Goal: Task Accomplishment & Management: Use online tool/utility

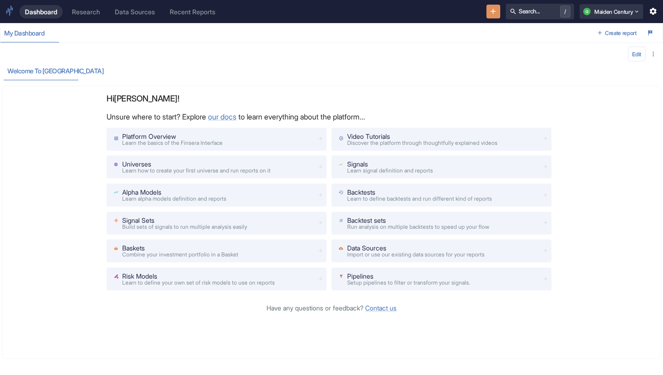
click at [489, 11] on icon "New Resource" at bounding box center [493, 11] width 9 height 9
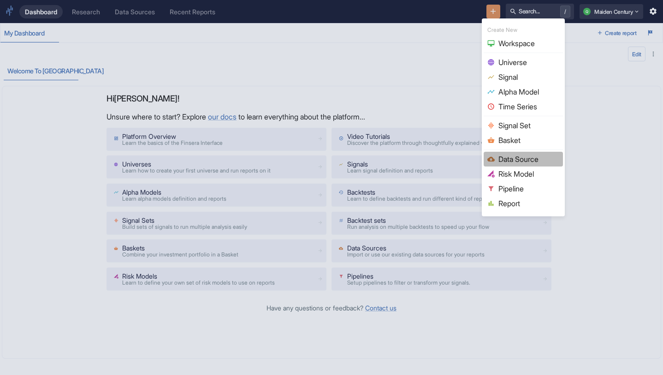
click at [517, 154] on span "Data Source" at bounding box center [529, 159] width 61 height 11
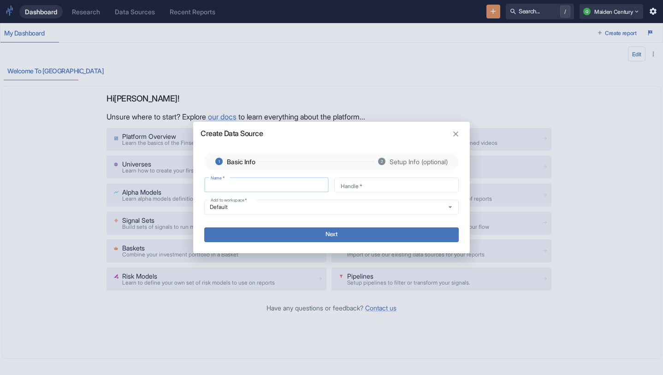
click at [274, 186] on input "Name   *" at bounding box center [266, 184] width 125 height 11
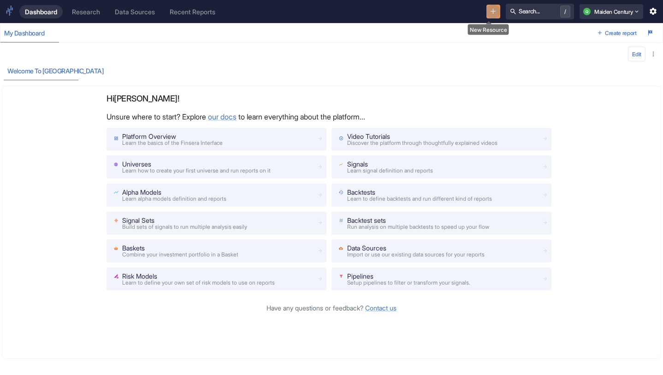
click at [94, 11] on div "Research" at bounding box center [86, 12] width 28 height 8
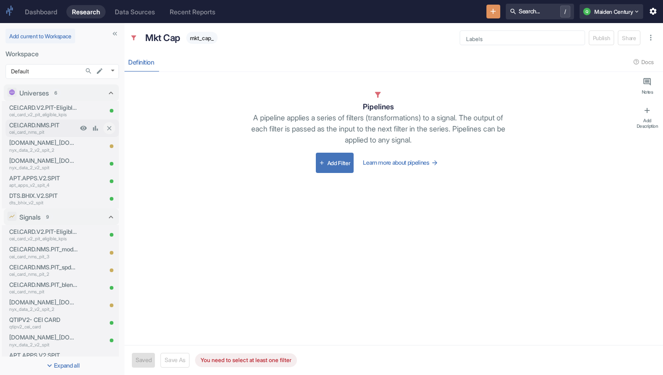
click at [57, 122] on p "CEI.CARD.NMS.PIT" at bounding box center [43, 125] width 68 height 9
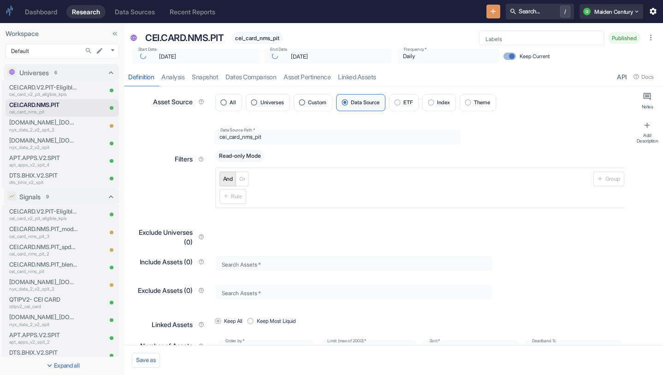
click at [201, 28] on div "CEI.CARD.NMS.PIT cei_card_nms_pit" at bounding box center [302, 36] width 331 height 22
click at [204, 34] on p "CEI.CARD.NMS.PIT" at bounding box center [184, 38] width 78 height 14
type textarea "x"
type input "[DATE]"
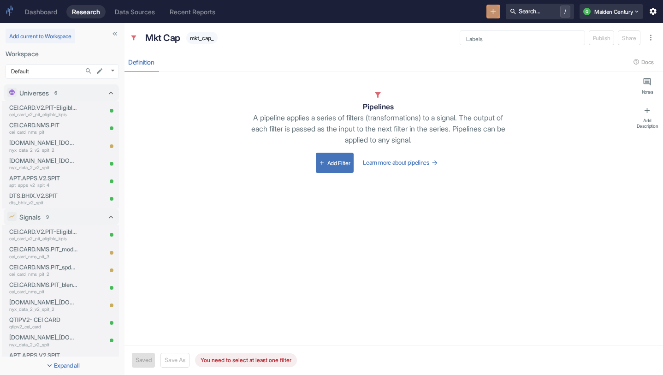
click at [491, 9] on icon "New Resource" at bounding box center [493, 11] width 9 height 9
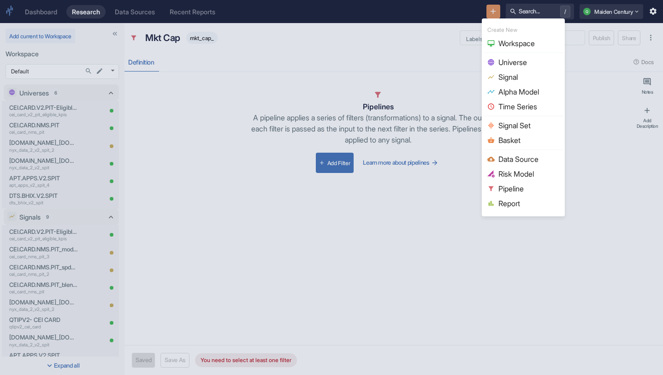
click at [526, 156] on span "Data Source" at bounding box center [529, 159] width 61 height 11
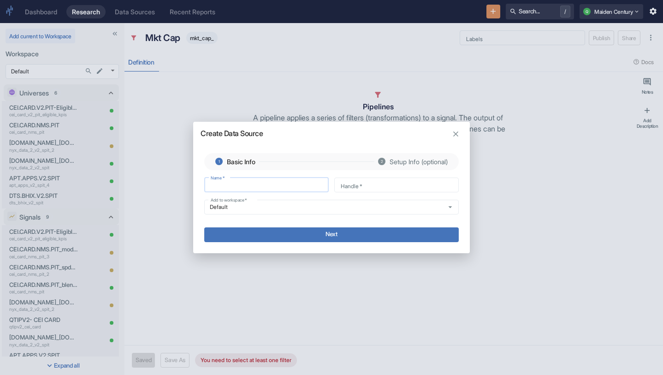
type input "CEI.CARD.NMS.PIT"
type input "cei_card_nms_pit"
type textarea "x"
type input "CEI.CARD.NMS.PIT_"
type input "cei_card_nms_pit_"
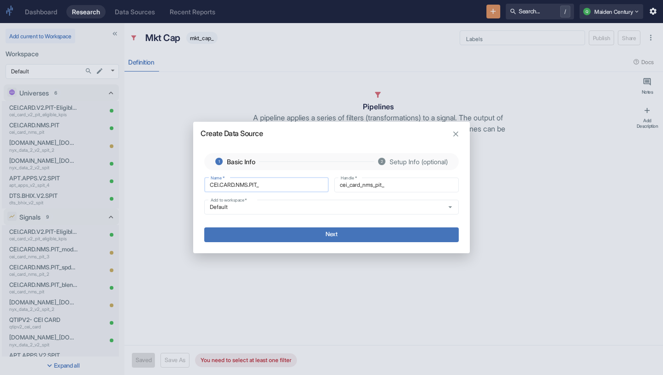
type input "CEI.CARD.NMS.PIT_R"
type input "cei_card_nms_pit_r"
type input "CEI.CARD.NMS.PIT_Re"
type input "cei_card_nms_pit_re"
type input "CEI.CARD.NMS.PIT_Rev"
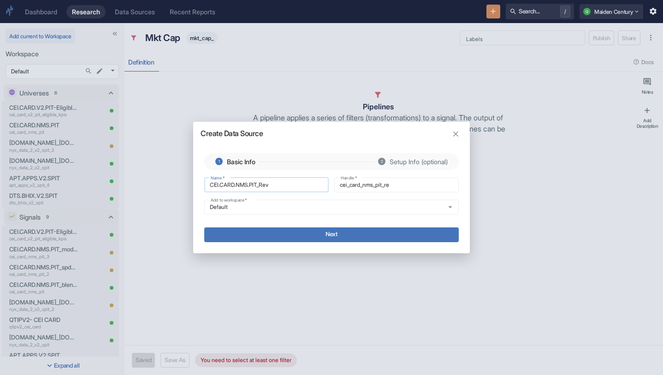
type input "cei_card_nms_pit_rev"
type input "CEI.CARD.NMS.PIT_Revi"
type input "cei_card_nms_pit_revi"
type input "CEI.CARD.NMS.PIT_Revis"
type input "cei_card_nms_pit_revis"
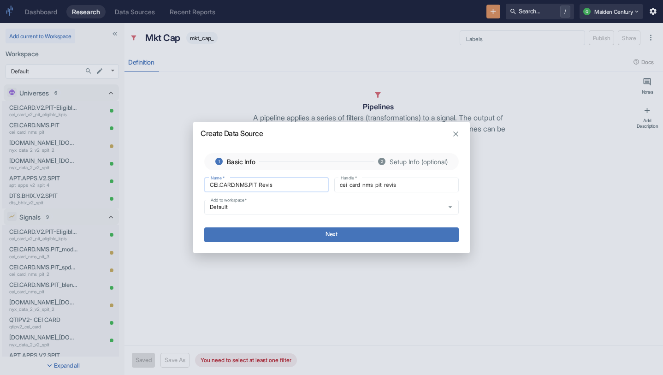
type input "CEI.CARD.NMS.PIT_Revise"
type input "cei_card_nms_pit_revise"
type input "CEI.CARD.NMS.PIT_Revised"
type input "cei_card_nms_pit_revised"
type input "CEI.CARD.NMS.PIT_Revise"
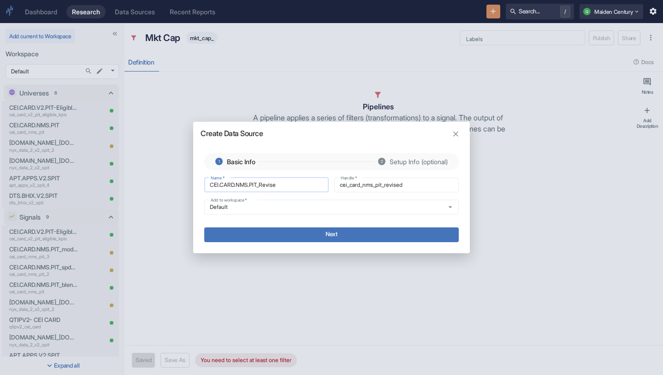
type input "cei_card_nms_pit_revise"
type input "CEI.CARD.NMS.PIT_Revis"
type input "cei_card_nms_pit_revis"
type input "CEI.CARD.NMS.PIT_Revi"
type input "cei_card_nms_pit_revi"
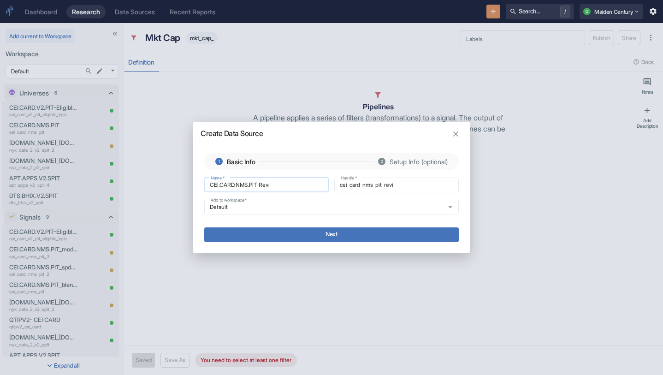
type input "CEI.CARD.NMS.PIT_Rev"
type input "cei_card_nms_pit_rev"
type input "CEI.CARD.NMS.PIT_Re"
type input "cei_card_nms_pit_re"
type input "CEI.CARD.NMS.PIT_R"
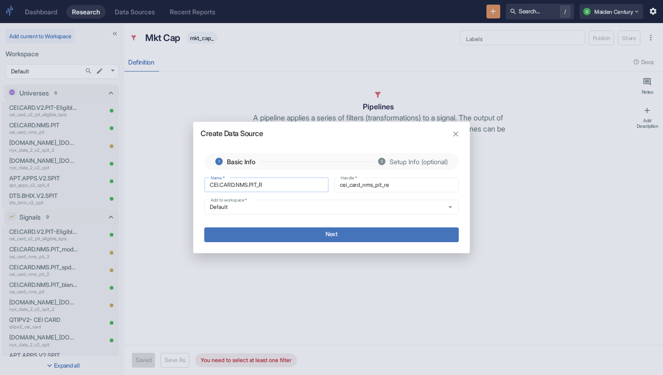
type input "cei_card_nms_pit_r"
type input "CEI.CARD.NMS.PIT_"
type input "cei_card_nms_pit_"
type input "CEI.CARD.NMS.PIT_2"
type input "cei_card_nms_pit_2"
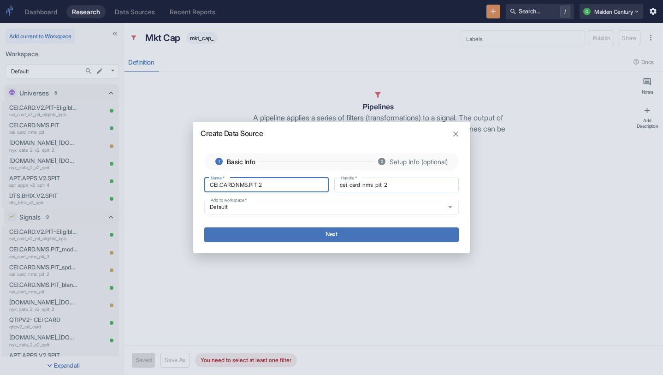
type input "CEI.CARD.NMS.PIT_2"
click at [399, 186] on input "cei_card_nms_pit_2" at bounding box center [396, 184] width 125 height 11
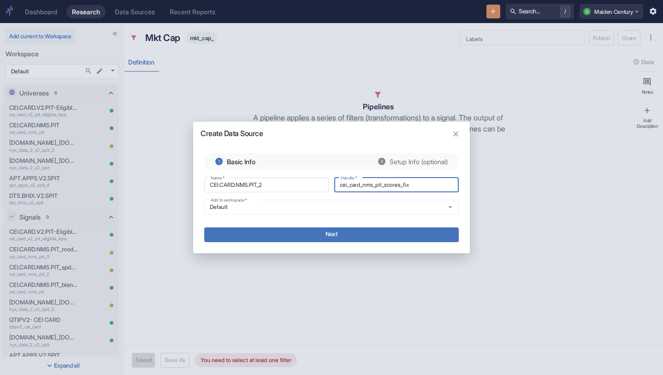
type input "cei_card_nms_pit_scores_fix"
click at [282, 185] on input "CEI.CARD.NMS.PIT_2" at bounding box center [266, 184] width 125 height 11
click at [282, 186] on input "CEI.CARD.NMS.PIT_2" at bounding box center [266, 184] width 125 height 11
type input "CEI.CARD.NMS.PIT_"
type input "cei_card_nms_pit_"
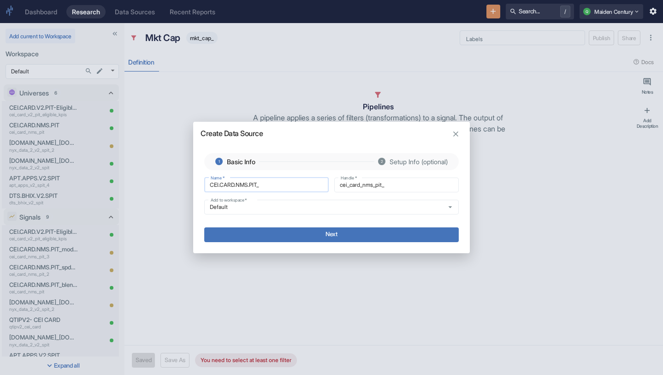
type input "CEI.CARD.NMS.PIT"
type input "cei_card_nms_pit"
type input "CEI.CARD.NMS.PIT"
click at [412, 186] on input "cei_card_nms_pit" at bounding box center [396, 184] width 125 height 11
type input "cei_card_nms_pit_scores_fix"
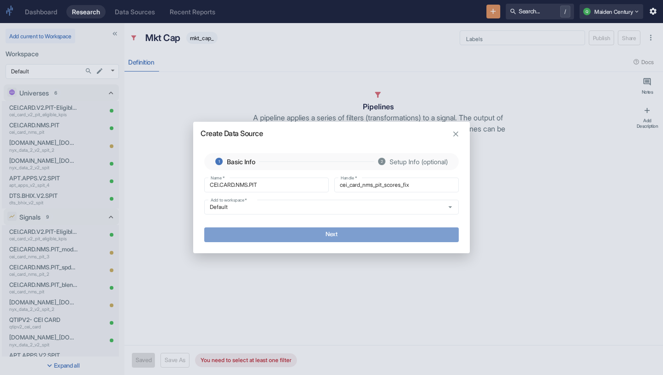
click at [367, 236] on button "Next" at bounding box center [331, 234] width 255 height 15
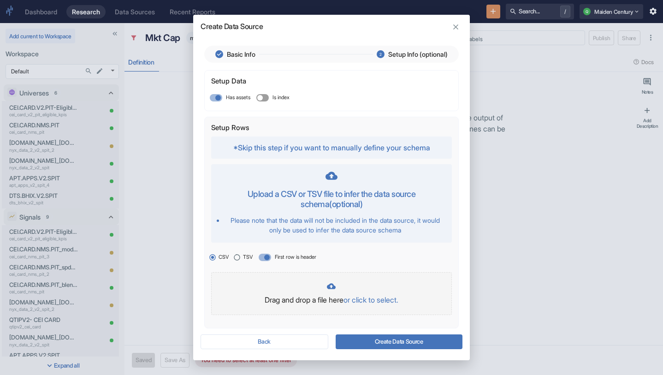
click at [391, 298] on p "or click to select." at bounding box center [371, 299] width 55 height 11
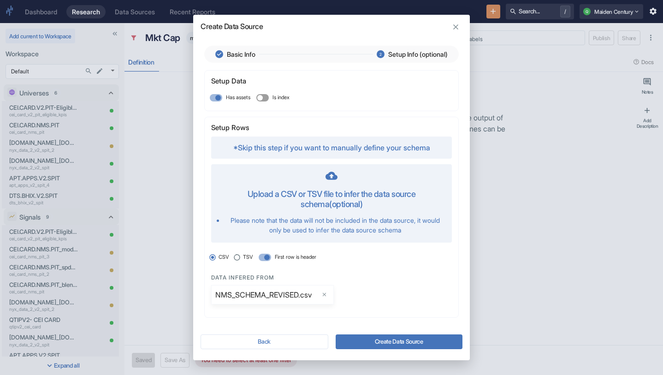
click at [428, 344] on button "Create Data Source" at bounding box center [399, 341] width 127 height 15
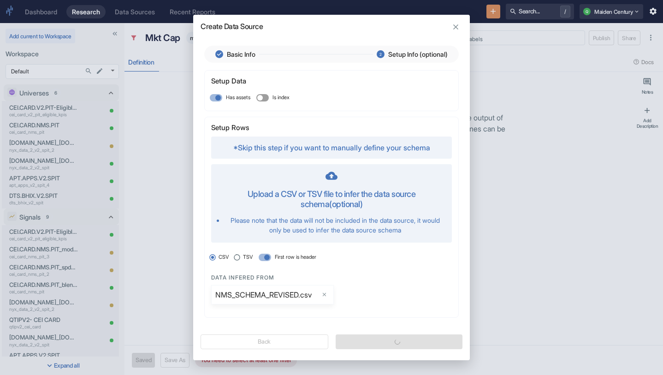
type textarea "x"
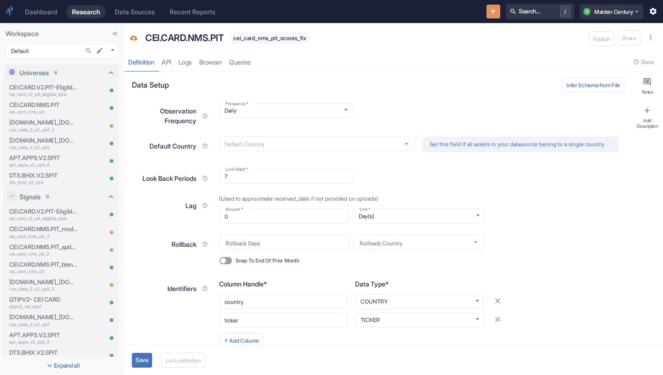
click at [149, 366] on button "Save" at bounding box center [142, 360] width 20 height 15
click at [178, 366] on button "Lock definition" at bounding box center [186, 360] width 44 height 15
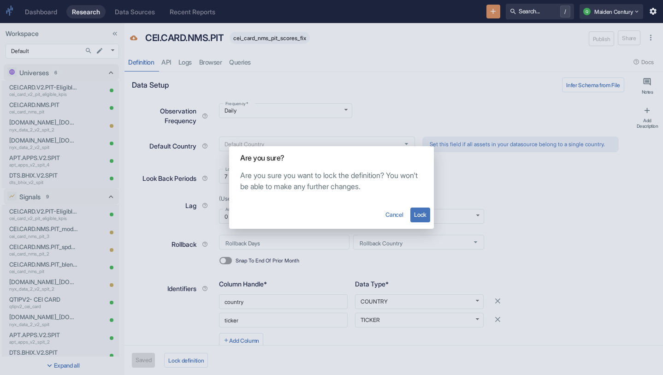
click at [413, 211] on button "Lock" at bounding box center [420, 215] width 20 height 15
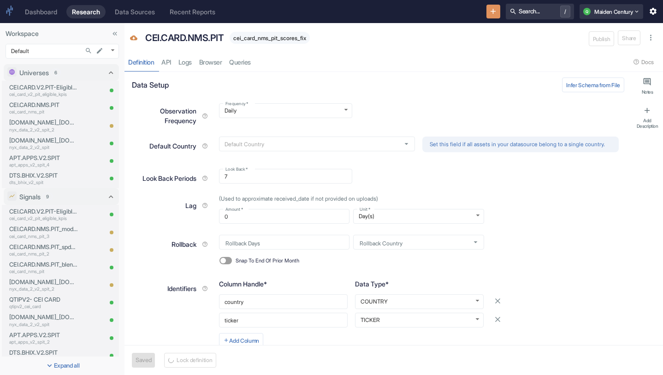
type textarea "x"
click at [175, 57] on link "API" at bounding box center [166, 62] width 17 height 19
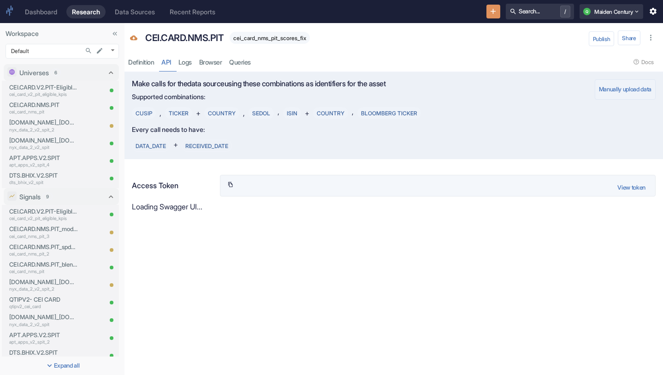
click at [628, 90] on button "Manually upload data" at bounding box center [625, 89] width 61 height 20
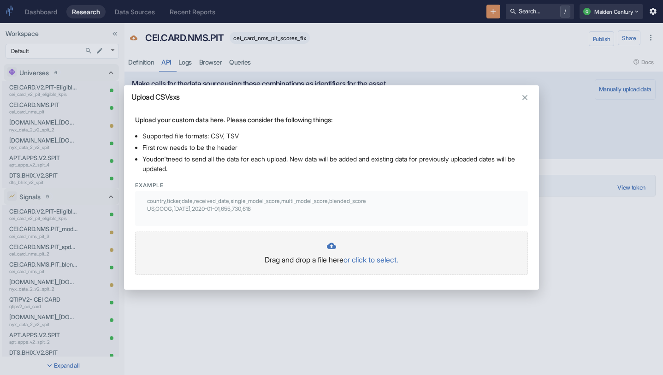
click at [377, 262] on p "or click to select." at bounding box center [371, 259] width 55 height 11
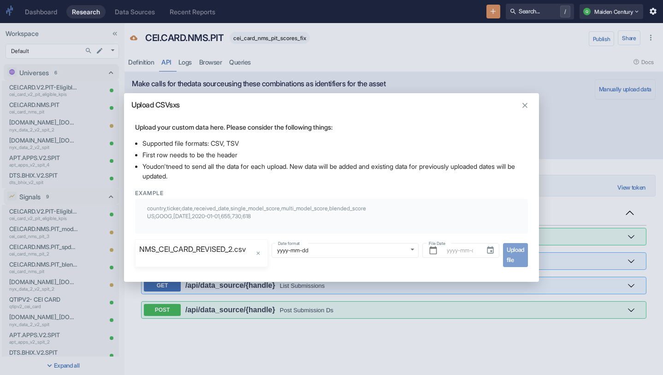
click at [521, 264] on span "Upload file" at bounding box center [515, 255] width 25 height 24
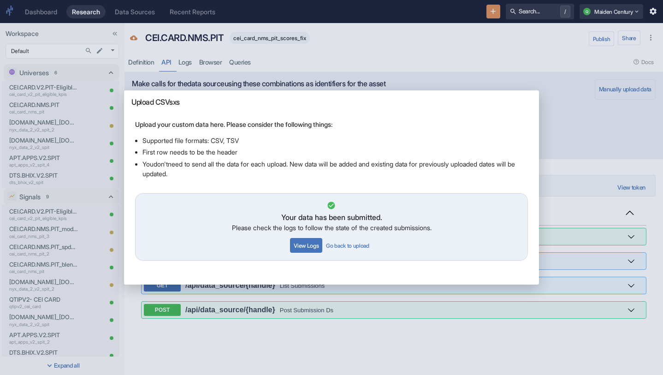
click at [306, 251] on button "View Logs" at bounding box center [306, 245] width 32 height 15
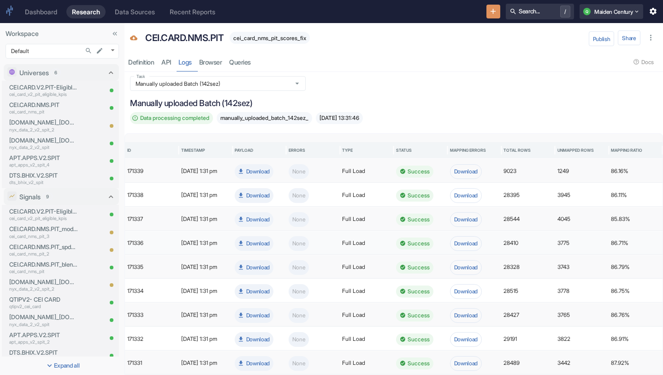
scroll to position [55, 0]
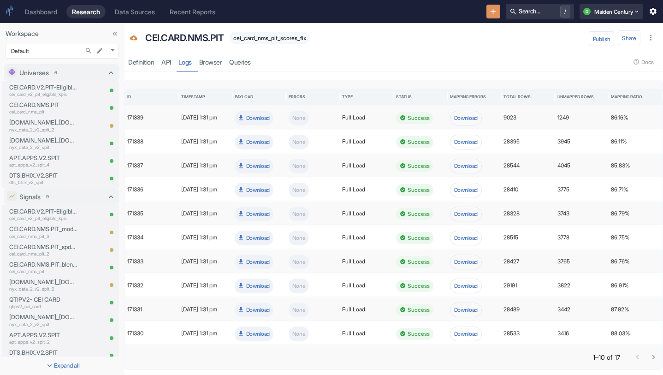
click at [650, 356] on icon "Go to next page" at bounding box center [653, 357] width 9 height 9
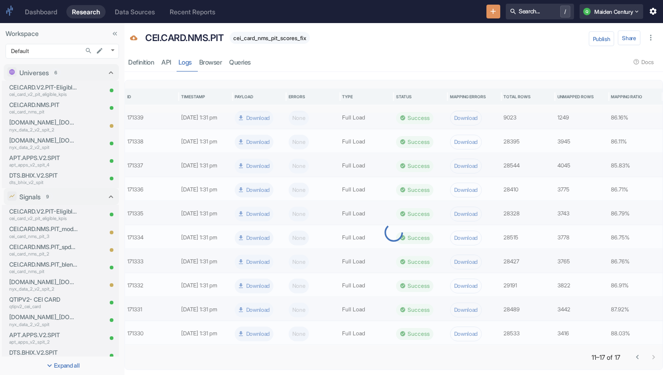
scroll to position [0, 0]
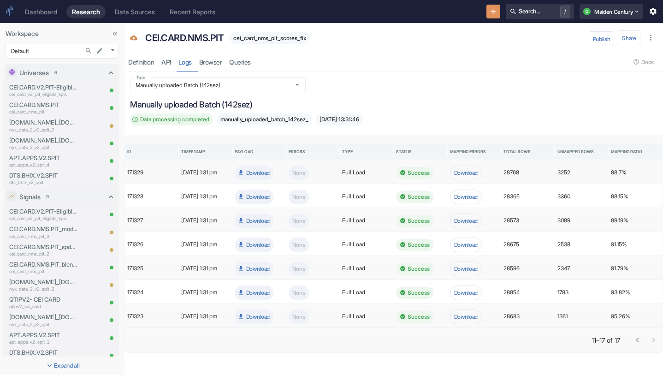
click at [634, 343] on icon "Go to previous page" at bounding box center [637, 340] width 9 height 9
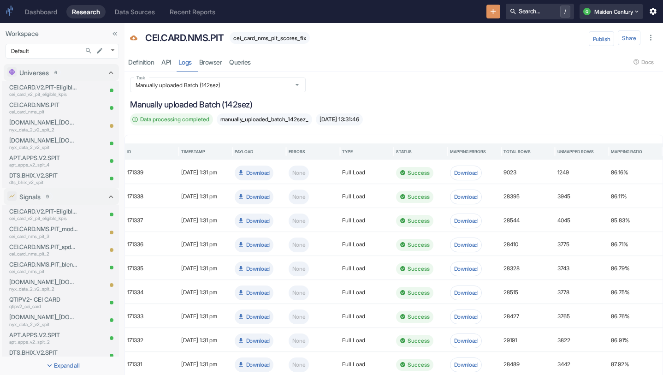
click at [272, 41] on div "cei_card_nms_pit_scores_fix" at bounding box center [270, 38] width 80 height 12
copy div "Publish Share Definition API Logs Browser Queries"
click at [279, 42] on div "cei_card_nms_pit_scores_fix" at bounding box center [270, 38] width 80 height 12
click at [288, 37] on span "cei_card_nms_pit_scores_fix" at bounding box center [270, 38] width 80 height 7
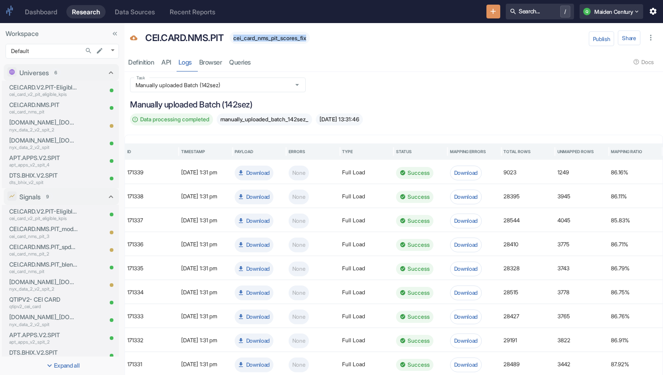
click at [288, 37] on span "cei_card_nms_pit_scores_fix" at bounding box center [270, 38] width 80 height 7
copy span "cei_card_nms_pit_scores_fix"
click at [497, 8] on div "Dashboard Research Data Sources Recent Reports Search... / Q Maiden Century" at bounding box center [331, 11] width 663 height 23
click at [489, 11] on icon "New Resource" at bounding box center [493, 11] width 9 height 9
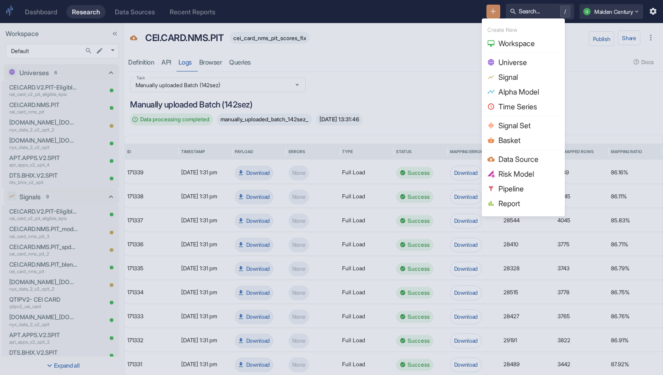
click at [523, 65] on span "Universe" at bounding box center [529, 62] width 61 height 11
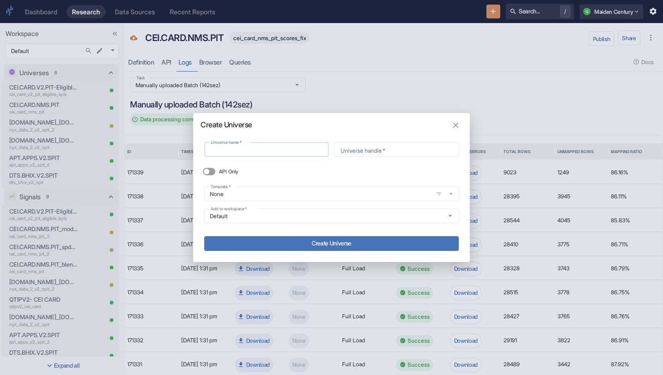
type input "cei_card_nms_pit_scores_fix"
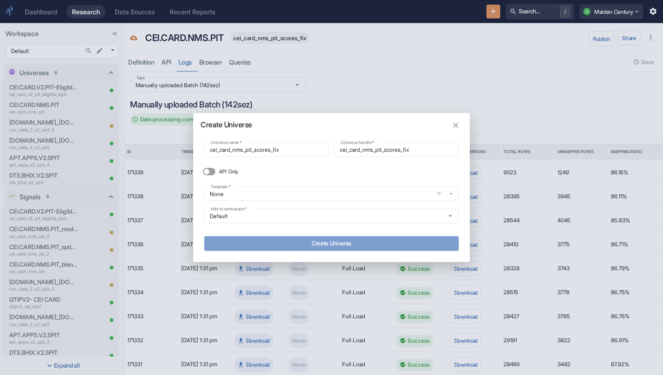
click at [344, 246] on button "Create Universe" at bounding box center [331, 243] width 255 height 15
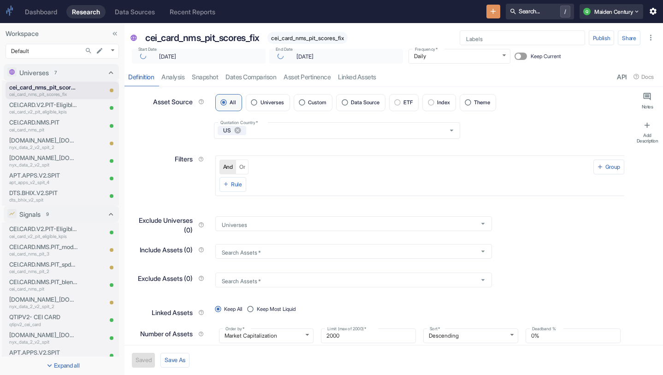
type input "[DATE]"
type textarea "x"
click at [351, 103] on input "Data Source" at bounding box center [345, 102] width 12 height 12
radio input "true"
type textarea "x"
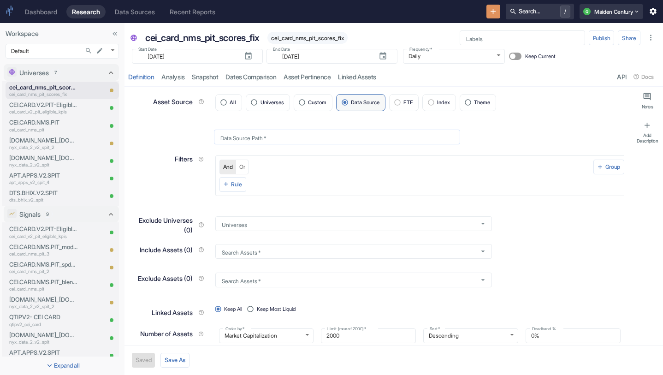
click at [317, 131] on div "Data Source Path   *" at bounding box center [337, 137] width 246 height 15
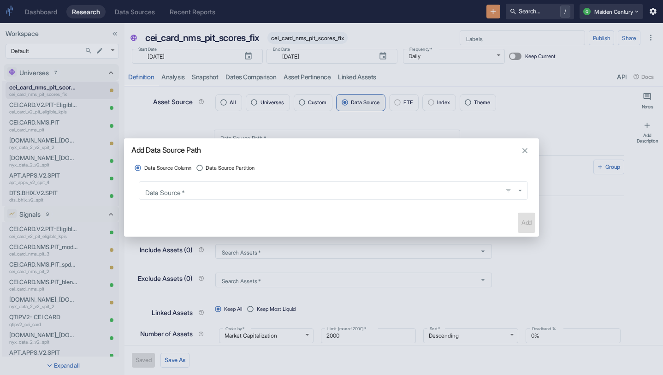
click at [238, 162] on label "Data Source Partition" at bounding box center [224, 168] width 61 height 12
click at [206, 162] on input "Data Source Partition" at bounding box center [200, 168] width 12 height 12
radio input "true"
click at [223, 192] on input "Data Source   *" at bounding box center [321, 190] width 356 height 10
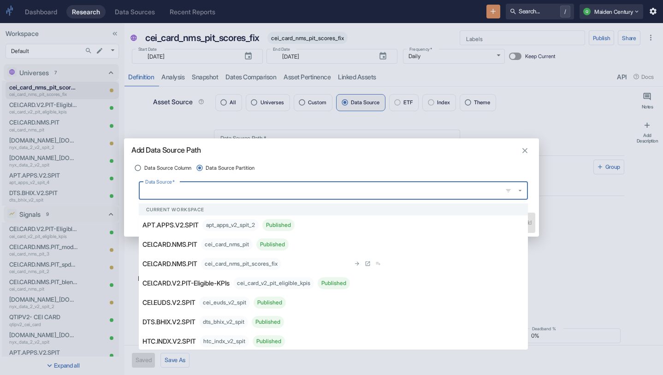
click at [247, 265] on div "cei_card_nms_pit_scores_fix" at bounding box center [241, 264] width 80 height 12
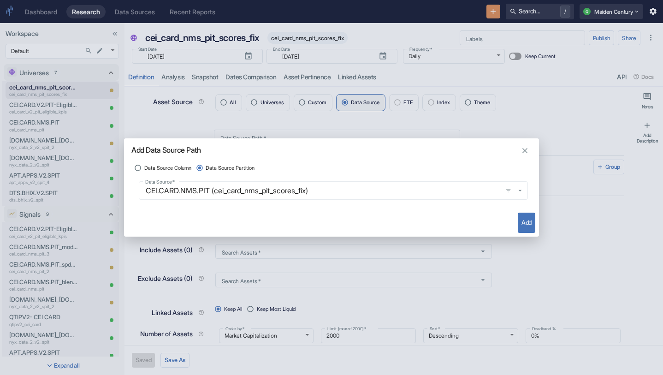
click at [509, 224] on div "Add" at bounding box center [331, 223] width 415 height 28
click at [529, 220] on button "Add" at bounding box center [527, 223] width 18 height 20
type textarea "x"
type input "cei_card_nms_pit_scores_fix"
radio input "true"
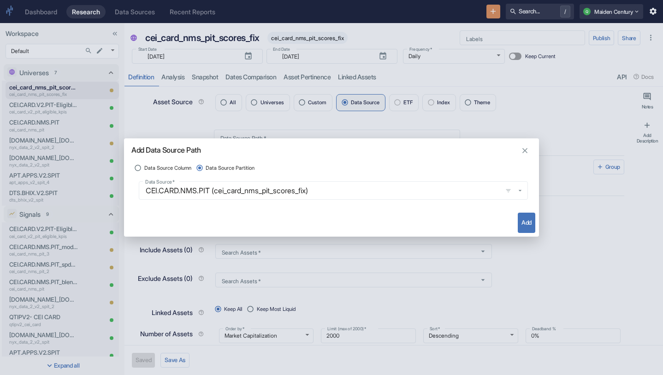
radio input "false"
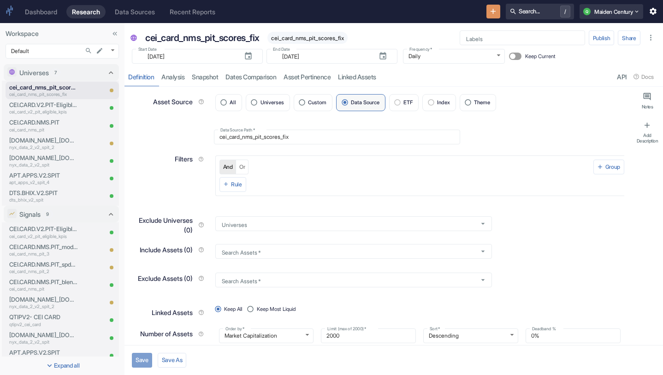
click at [142, 362] on button "Save" at bounding box center [142, 360] width 20 height 15
type textarea "x"
type input "[DATE]"
click at [380, 59] on icon "button" at bounding box center [383, 55] width 6 height 7
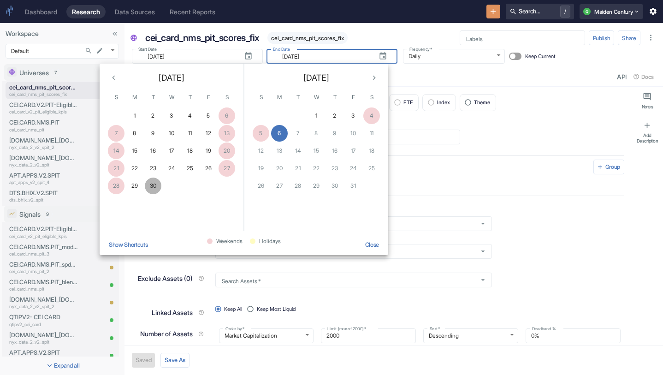
click at [153, 189] on button "30" at bounding box center [153, 186] width 17 height 17
type input "[DATE]"
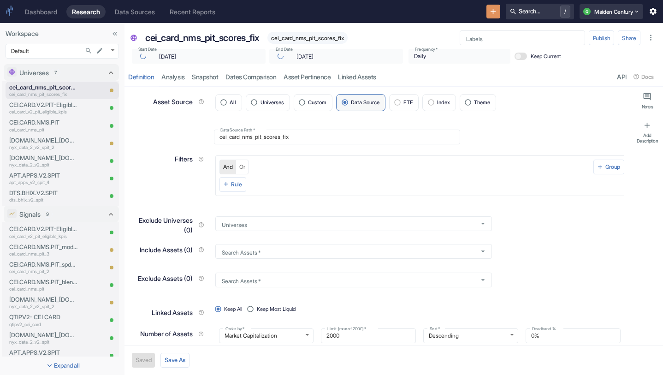
type textarea "x"
click at [176, 81] on link "analysis" at bounding box center [173, 76] width 30 height 19
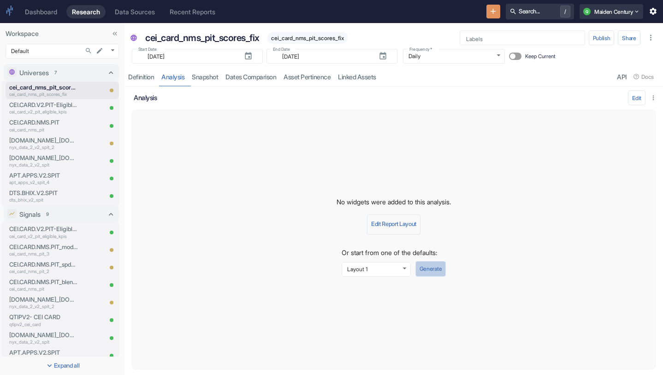
click at [432, 274] on button "Generate" at bounding box center [431, 269] width 30 height 16
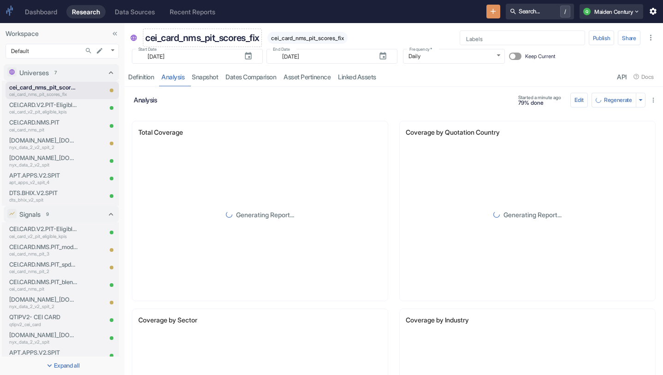
click at [215, 40] on p "cei_card_nms_pit_scores_fix" at bounding box center [202, 38] width 114 height 14
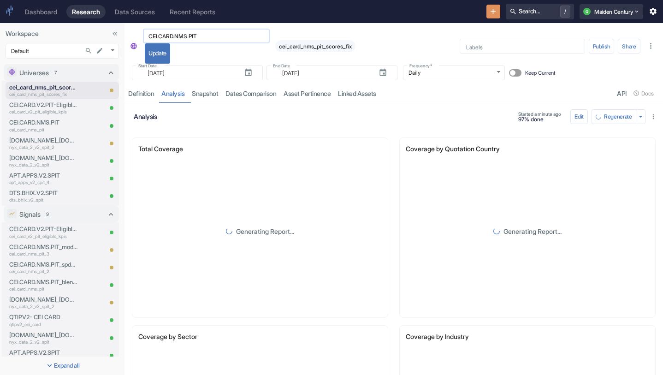
type input "CEI.CARD.NMS.PIT"
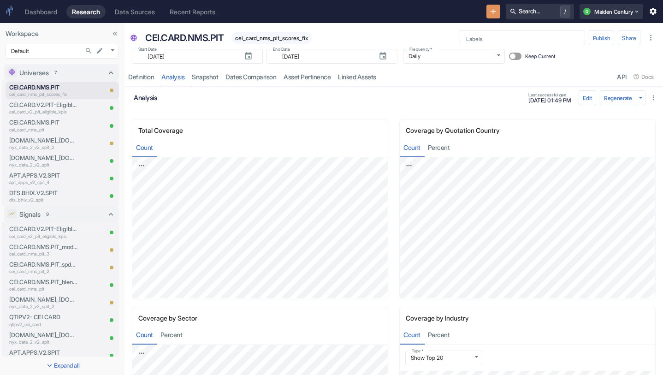
click at [493, 16] on button "New Resource" at bounding box center [494, 12] width 14 height 14
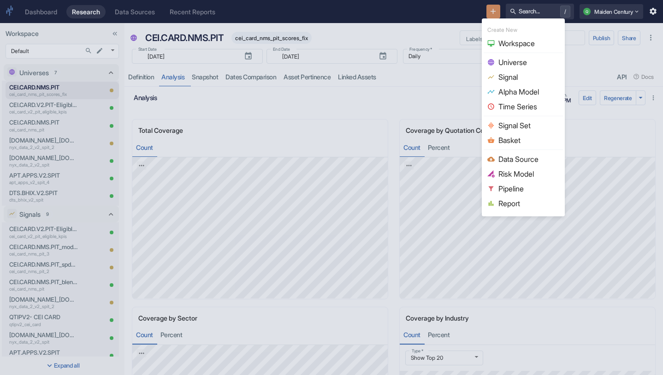
click at [518, 78] on span "Signal" at bounding box center [529, 76] width 61 height 11
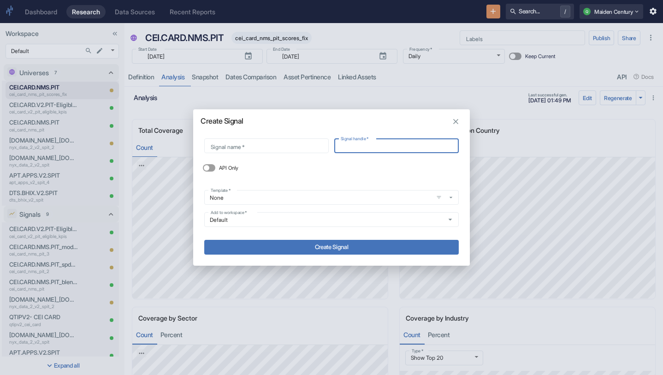
click at [355, 146] on input "Signal handle   *" at bounding box center [396, 146] width 125 height 11
paste input "MAIDEN_STAGE.PUBLIC.TBL_NAPKIN_MATH_TICKER_SCORES_SH2_20251006"
type input "MAIDEN_STAGE.PUBLIC.TBL_NAPKIN_MATH_TICKER_SCORES_SH2_20251006"
click at [286, 146] on input "Signal name   *" at bounding box center [266, 146] width 125 height 11
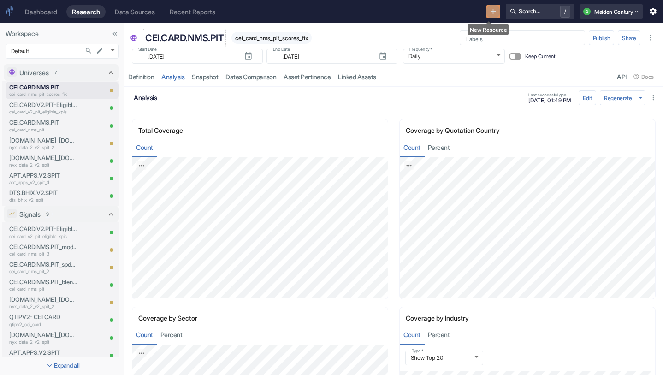
click at [192, 35] on p "CEI.CARD.NMS.PIT" at bounding box center [184, 38] width 78 height 14
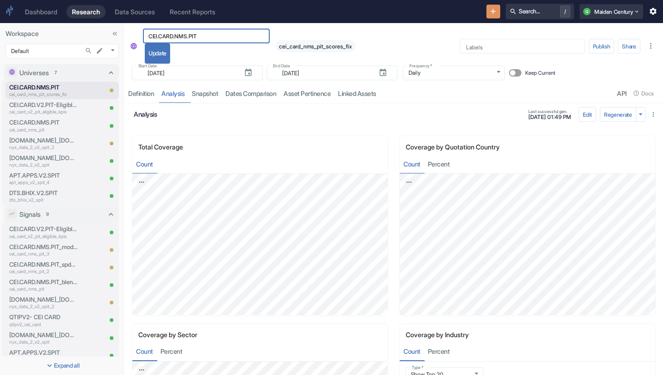
click at [367, 22] on div "Dashboard Research Data Sources Recent Reports Search... / Q Maiden Century" at bounding box center [331, 11] width 663 height 23
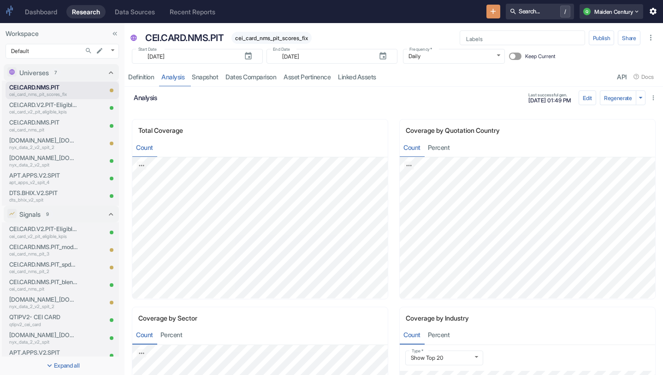
click at [489, 16] on button "New Resource" at bounding box center [494, 12] width 14 height 14
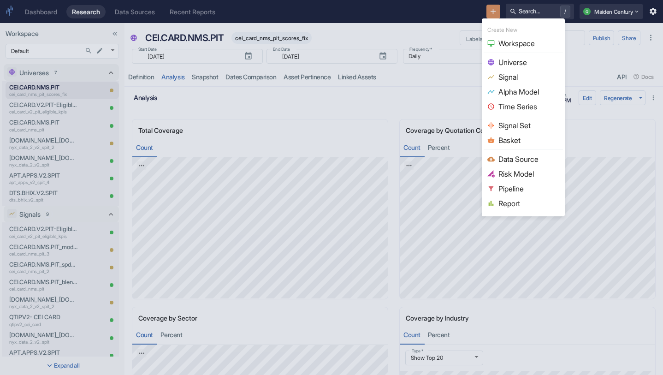
click at [511, 72] on span "Signal" at bounding box center [529, 76] width 61 height 11
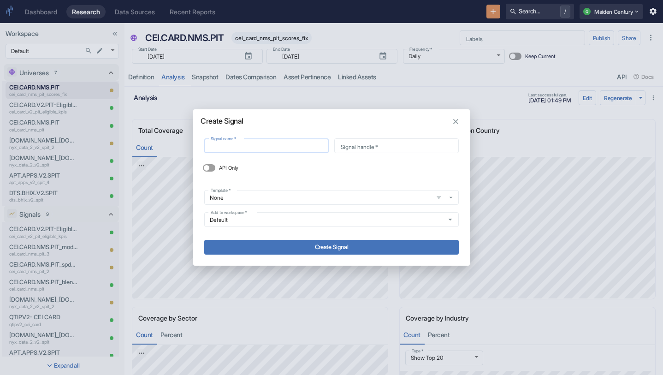
type input "CEI.CARD.NMS.PIT"
type input "cei_card_nms_pit"
type input "CEI.CARD.NMS.PIT"
click at [388, 143] on input "cei_card_nms_pit" at bounding box center [396, 146] width 125 height 11
type input "cei_card_nms_pit_scores_fix"
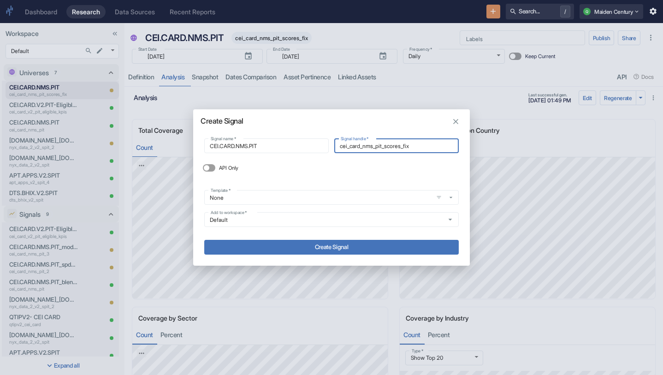
click at [329, 250] on button "Create Signal" at bounding box center [331, 247] width 255 height 15
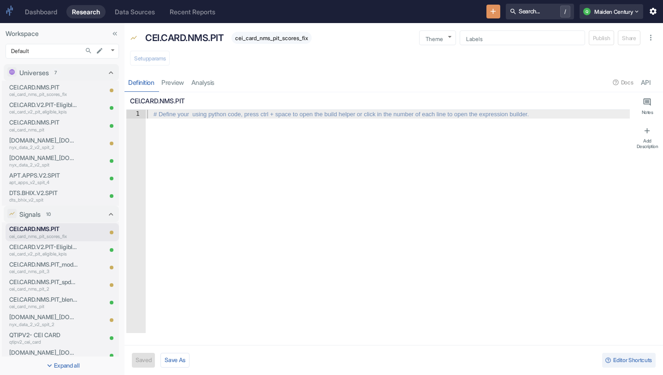
click at [230, 156] on div at bounding box center [387, 230] width 485 height 241
type textarea "x"
type textarea "C"
type textarea "x"
type textarea "CE"
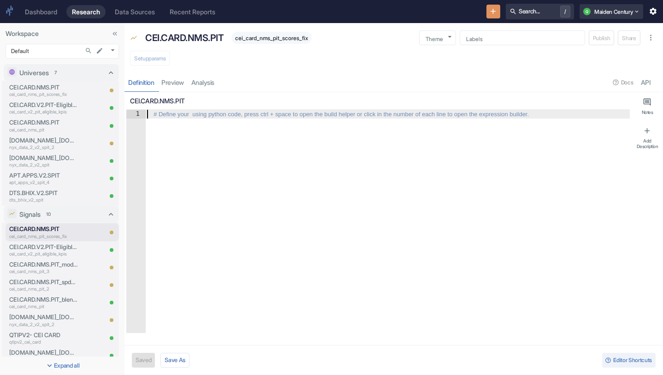
type textarea "x"
type textarea "CEI"
type textarea "x"
type textarea "CE"
type textarea "x"
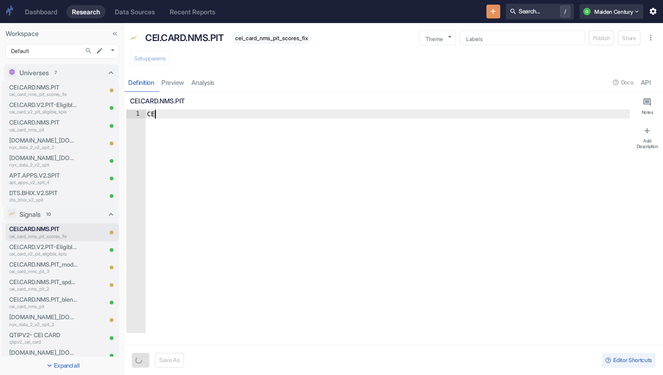
type textarea "C"
type textarea "x"
type textarea "c"
type textarea "x"
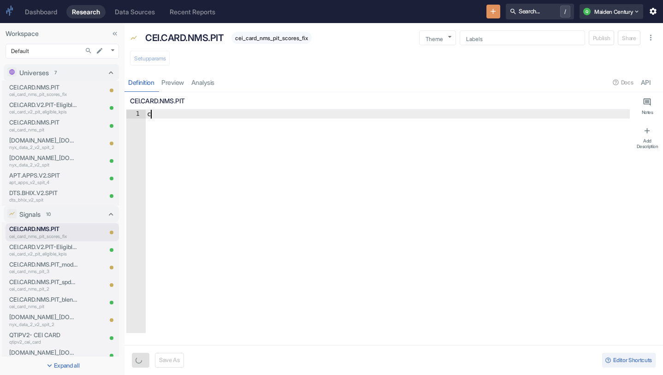
type textarea "ce"
type textarea "x"
type textarea "cei"
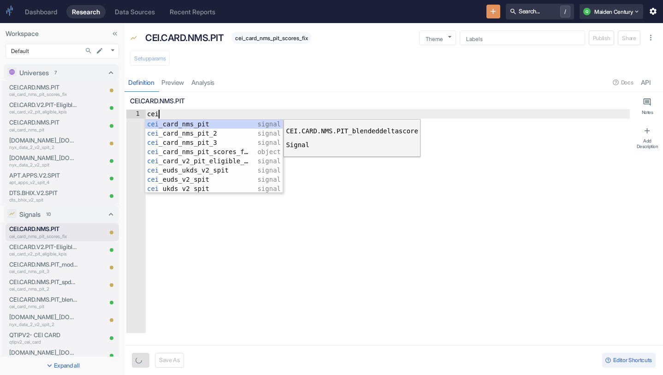
type textarea "x"
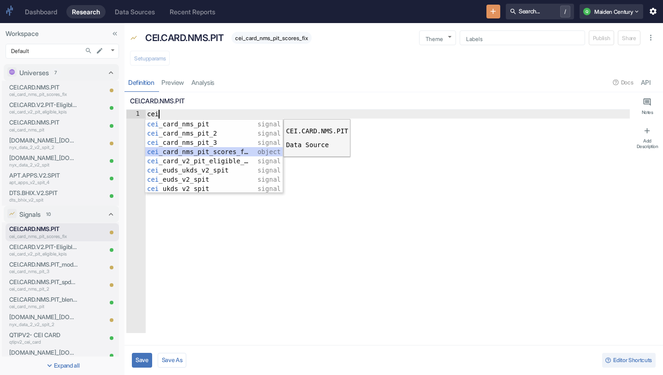
type textarea "cei_card_nms_pit_scores_fix"
type textarea "x"
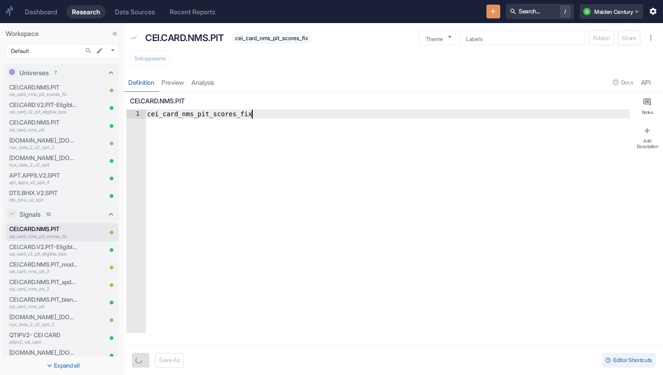
type textarea "cei_card_nms_pit_scores_fix."
type textarea "x"
type textarea "cei_card_nms_pit_scores_fix.b"
type textarea "x"
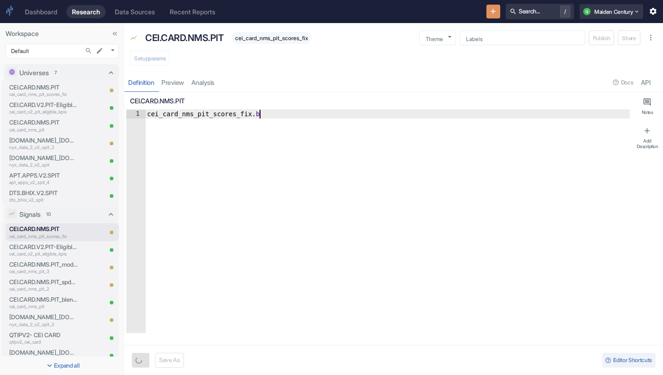
type textarea "cei_card_nms_pit_scores_fix.bl"
type textarea "x"
type textarea "cei_card_nms_pit_scores_fix.ble"
type textarea "x"
type textarea "cei_card_nms_pit_scores_fix.blen"
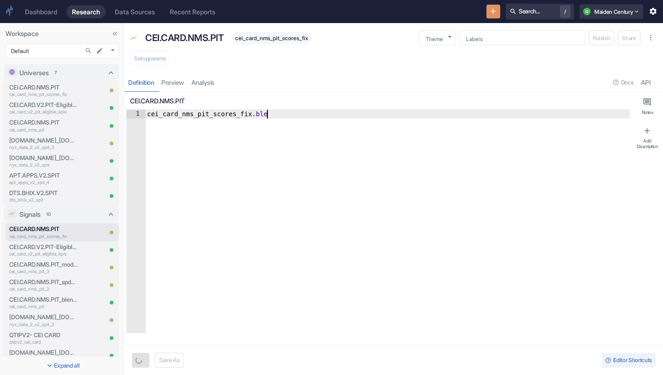
type textarea "x"
type textarea "cei_card_nms_pit_scores_fix.blend"
type textarea "x"
type textarea "cei_card_nms_pit_scores_fix.blende"
type textarea "x"
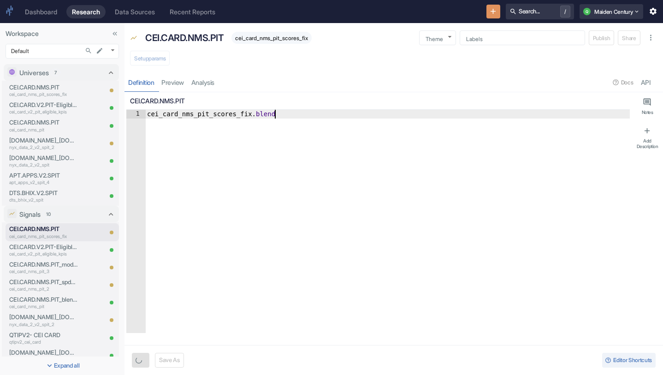
type textarea "cei_card_nms_pit_scores_fix.blended"
type textarea "x"
type textarea "cei_card_nms_pit_scores_fix.blended_"
type textarea "x"
type textarea "cei_card_nms_pit_scores_fix.blended_s"
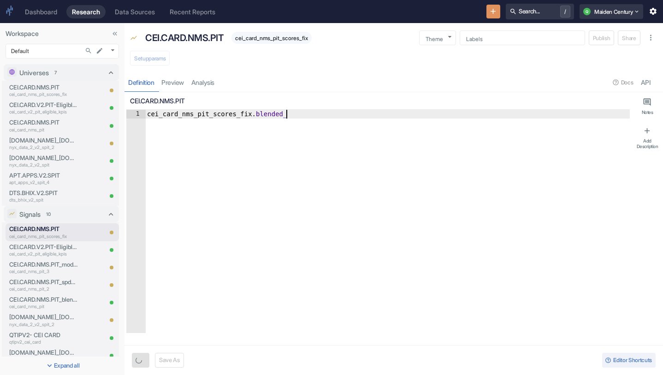
type textarea "x"
type textarea "cei_card_nms_pit_scores_fix.blended_sc"
type textarea "x"
type textarea "cei_card_nms_pit_scores_fix.blended_sco"
type textarea "x"
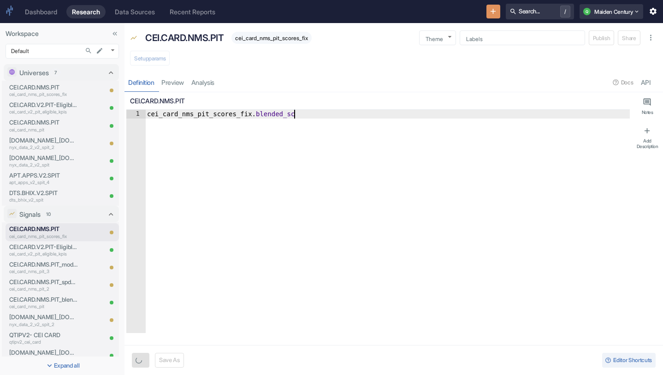
type textarea "cei_card_nms_pit_scores_fix.blended_scor"
type textarea "x"
type textarea "cei_card_nms_pit_scores_fix.blended_score"
type textarea "x"
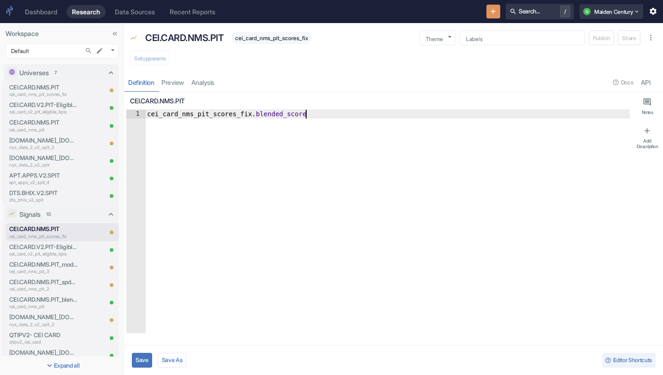
type textarea "cei_card_nms_pit_scores_fix.blended_score"
click at [142, 363] on button "Save" at bounding box center [142, 360] width 20 height 15
click at [153, 59] on button "Setup params" at bounding box center [150, 58] width 40 height 15
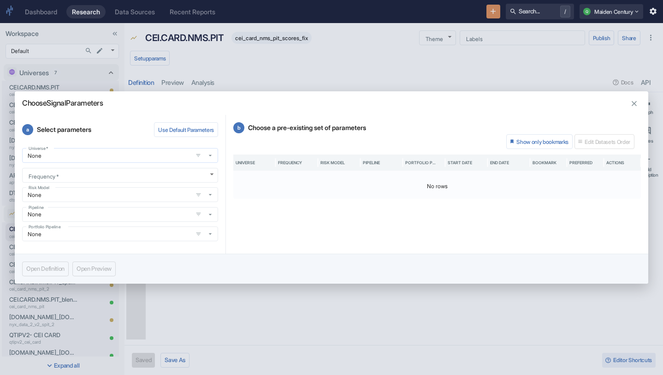
click at [113, 154] on input "None" at bounding box center [107, 156] width 165 height 8
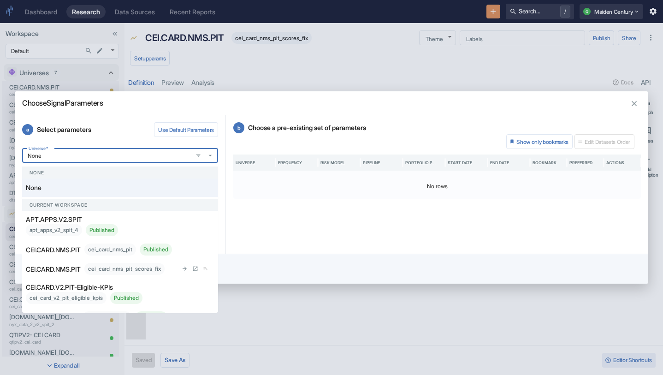
click at [124, 275] on div "cei_card_nms_pit_scores_fix" at bounding box center [124, 269] width 80 height 12
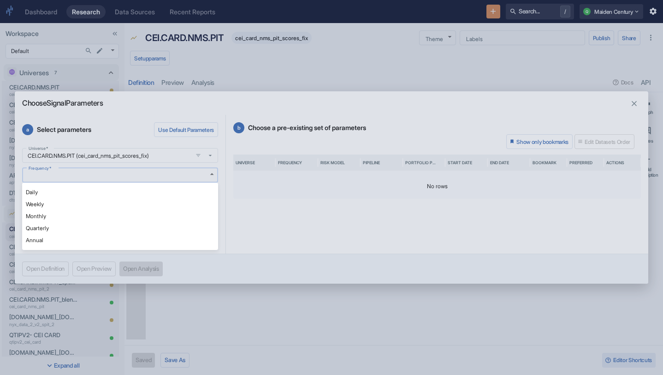
click at [121, 175] on body "Dashboard Research Data Sources Recent Reports Search... / Q Maiden Century Wor…" at bounding box center [331, 187] width 663 height 375
click at [95, 192] on li "Daily" at bounding box center [120, 192] width 196 height 12
type textarea "x"
type input "DAILY"
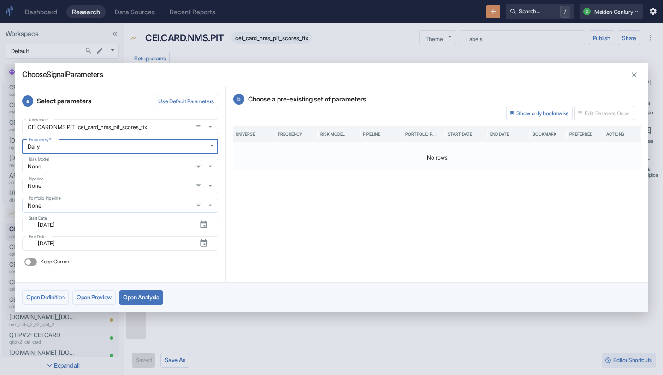
click at [106, 207] on input "None" at bounding box center [107, 206] width 165 height 8
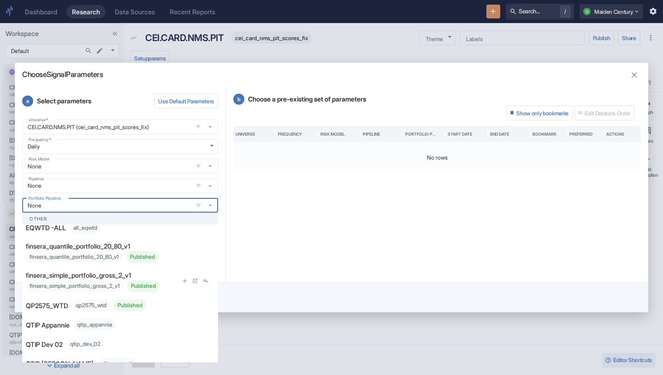
scroll to position [113, 0]
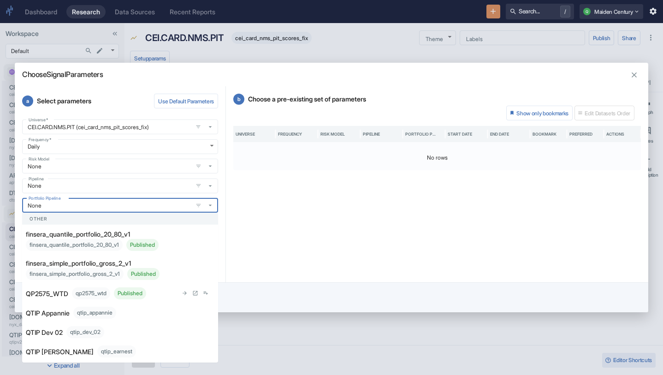
click at [61, 292] on p "QP2575_WTD" at bounding box center [47, 294] width 42 height 10
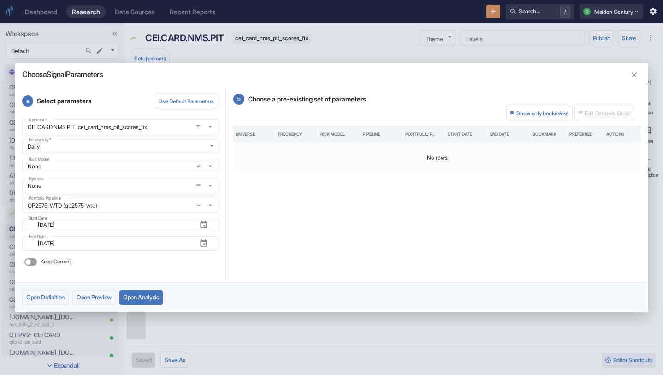
click at [151, 297] on button "Open Analysis" at bounding box center [140, 297] width 43 height 15
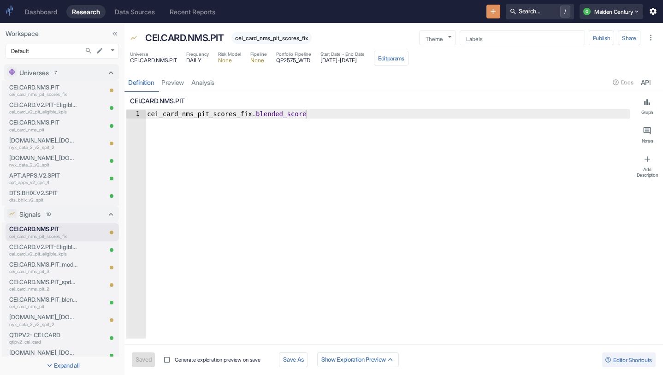
type textarea "x"
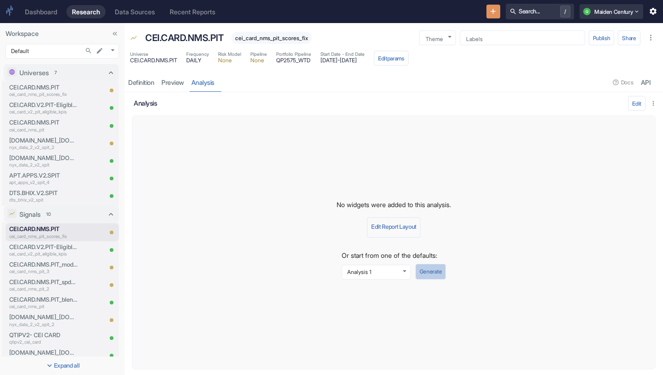
click at [423, 266] on button "Generate" at bounding box center [431, 272] width 30 height 16
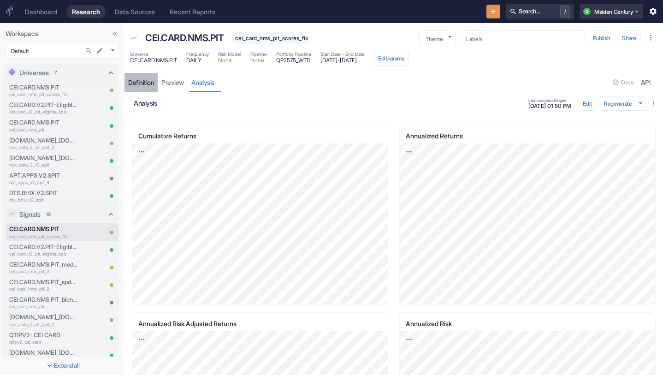
click at [139, 82] on div "Definition" at bounding box center [141, 82] width 26 height 8
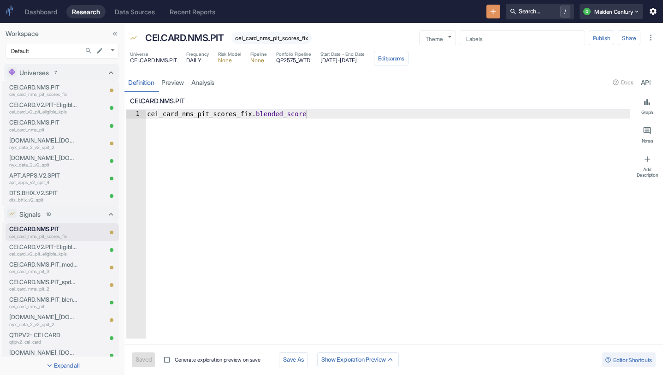
click at [286, 115] on div "cei_card_nms_pit_scores_fix . blended_score" at bounding box center [387, 233] width 485 height 246
type textarea "cei_card_nms_pit_scores_fix.s"
type textarea "x"
type textarea "[URL][DOMAIN_NAME]"
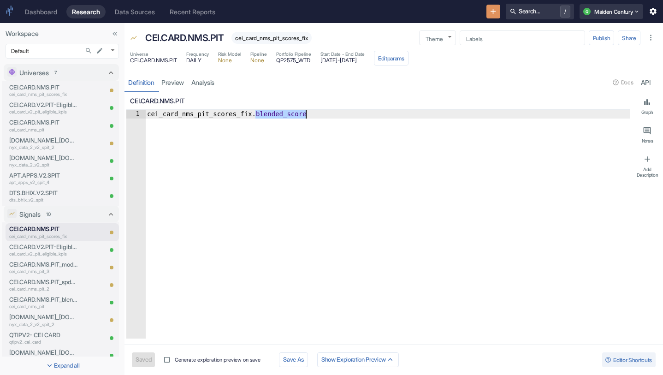
type textarea "x"
type textarea "cei_card_nms_pit_scores_fix.sin"
type textarea "x"
type textarea "cei_card_nms_pit_scores_fix.sing"
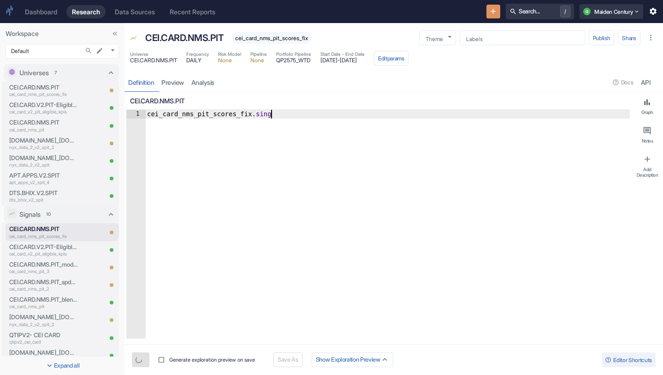
type textarea "x"
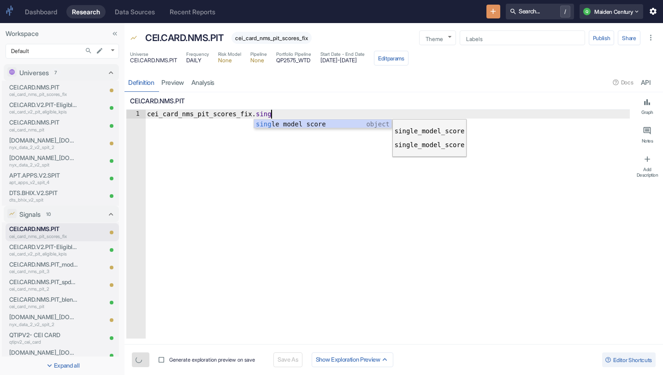
type textarea "cei_card_nms_pit_scores_fix.single_model_score"
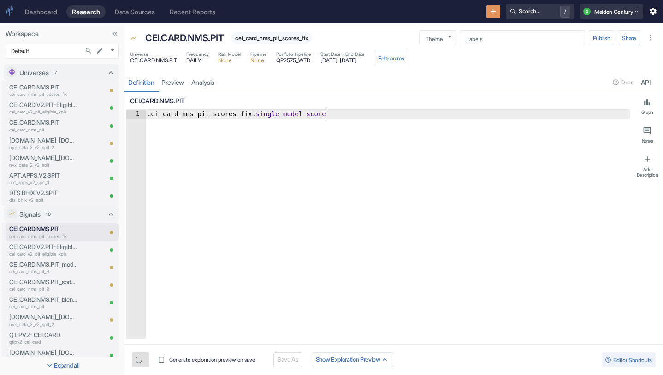
type textarea "x"
type textarea "cei_card_nms_pit_scores_fix.single_model_score"
click at [144, 352] on button "Save" at bounding box center [142, 359] width 20 height 15
type textarea "x"
click at [211, 83] on link "analysis" at bounding box center [203, 82] width 30 height 19
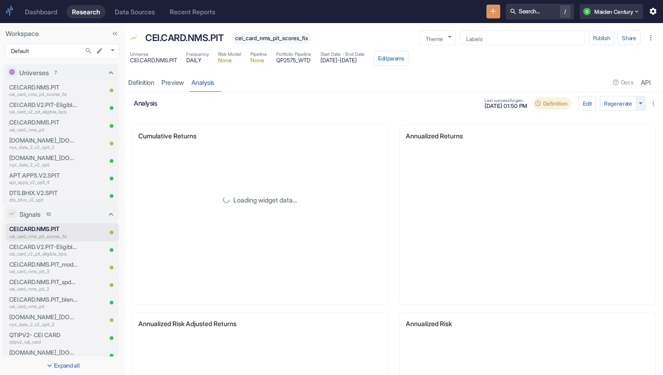
click at [640, 101] on icon "button" at bounding box center [640, 103] width 9 height 9
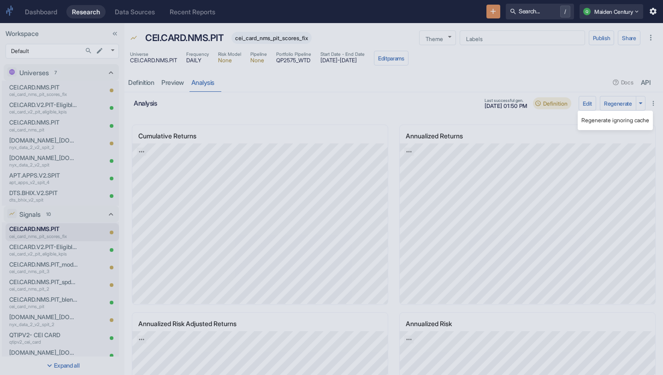
click at [613, 121] on li "Regenerate ignoring cache" at bounding box center [615, 120] width 75 height 12
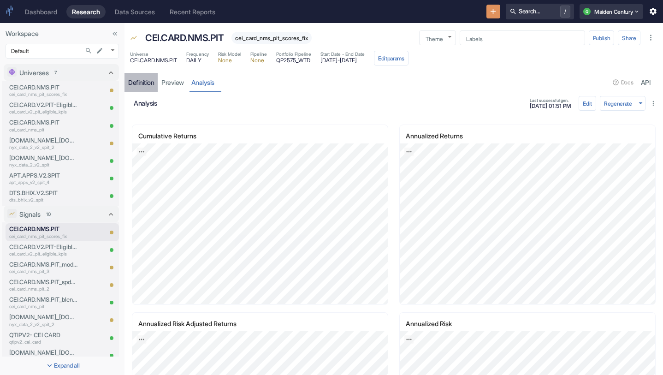
click at [150, 79] on div "Definition" at bounding box center [141, 82] width 26 height 8
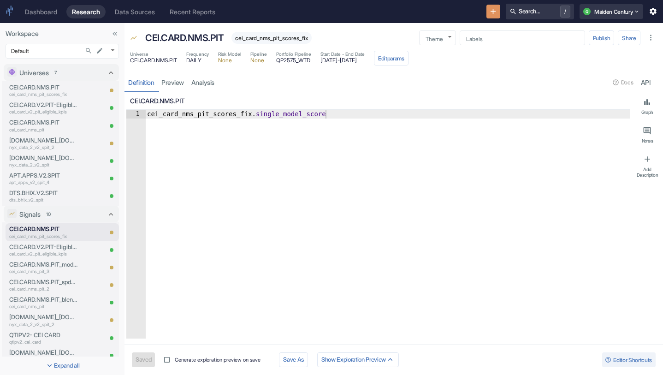
click at [299, 116] on div "cei_card_nms_pit_scores_fix . single_model_score" at bounding box center [387, 233] width 485 height 246
type textarea "cei_card_nms_pit_scores_fix.m"
type textarea "x"
type textarea "[URL][DOMAIN_NAME]"
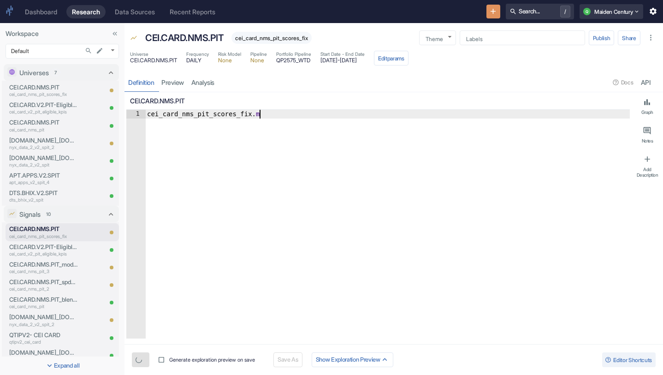
type textarea "x"
type textarea "cei_card_nms_pit_scores_fix.mul"
type textarea "x"
type textarea "cei_card_nms_pit_scores_fix.mult"
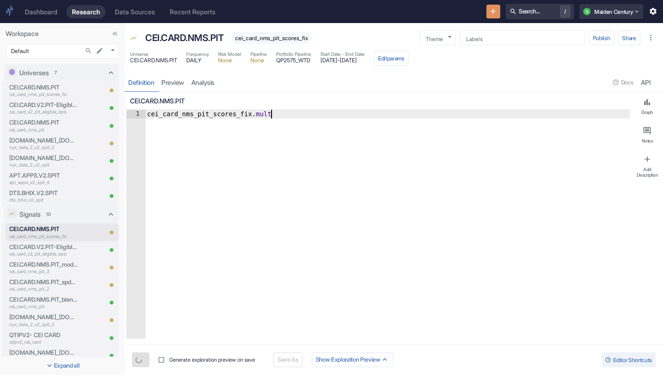
type textarea "x"
type textarea "cei_card_nms_pit_scores_fix.multi"
type textarea "x"
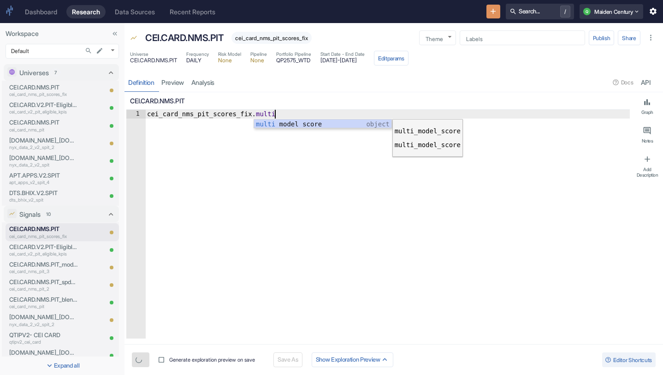
type textarea "cei_card_nms_pit_scores_fix.multi_model_score"
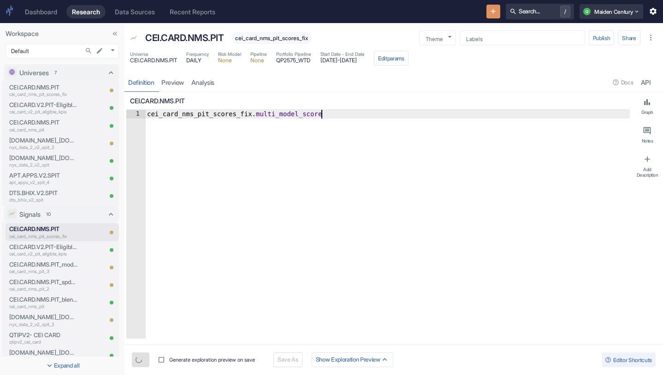
type textarea "x"
type textarea "cei_card_nms_pit_scores_fix.multi_model_score"
click at [137, 355] on button "Save" at bounding box center [142, 359] width 20 height 15
type textarea "x"
click at [212, 94] on div "CEI.CARD.NMS.PIT" at bounding box center [378, 101] width 504 height 18
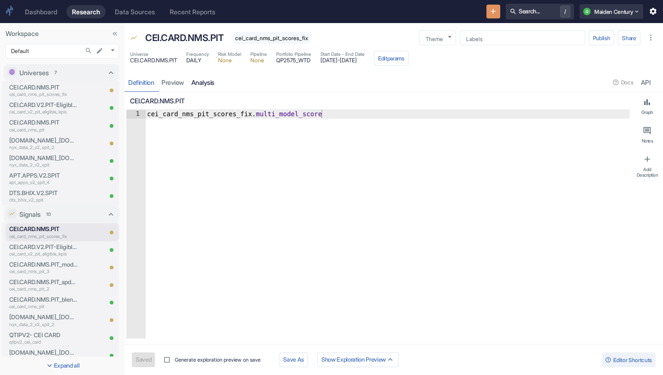
click at [212, 90] on link "analysis" at bounding box center [203, 82] width 30 height 19
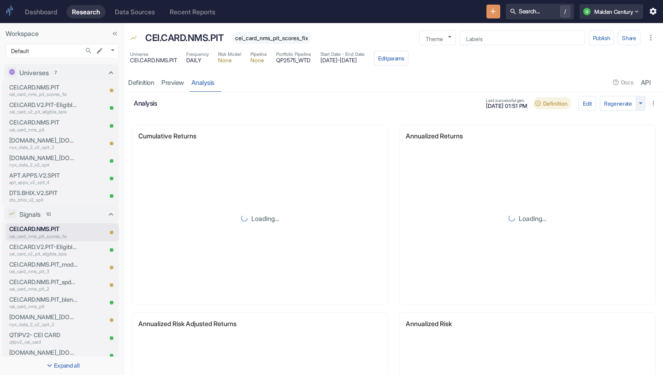
click at [642, 104] on icon "button" at bounding box center [640, 103] width 9 height 9
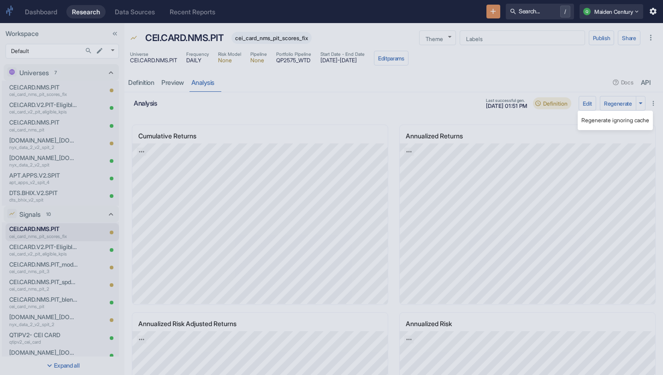
click at [627, 120] on li "Regenerate ignoring cache" at bounding box center [615, 120] width 75 height 12
